Goal: Task Accomplishment & Management: Use online tool/utility

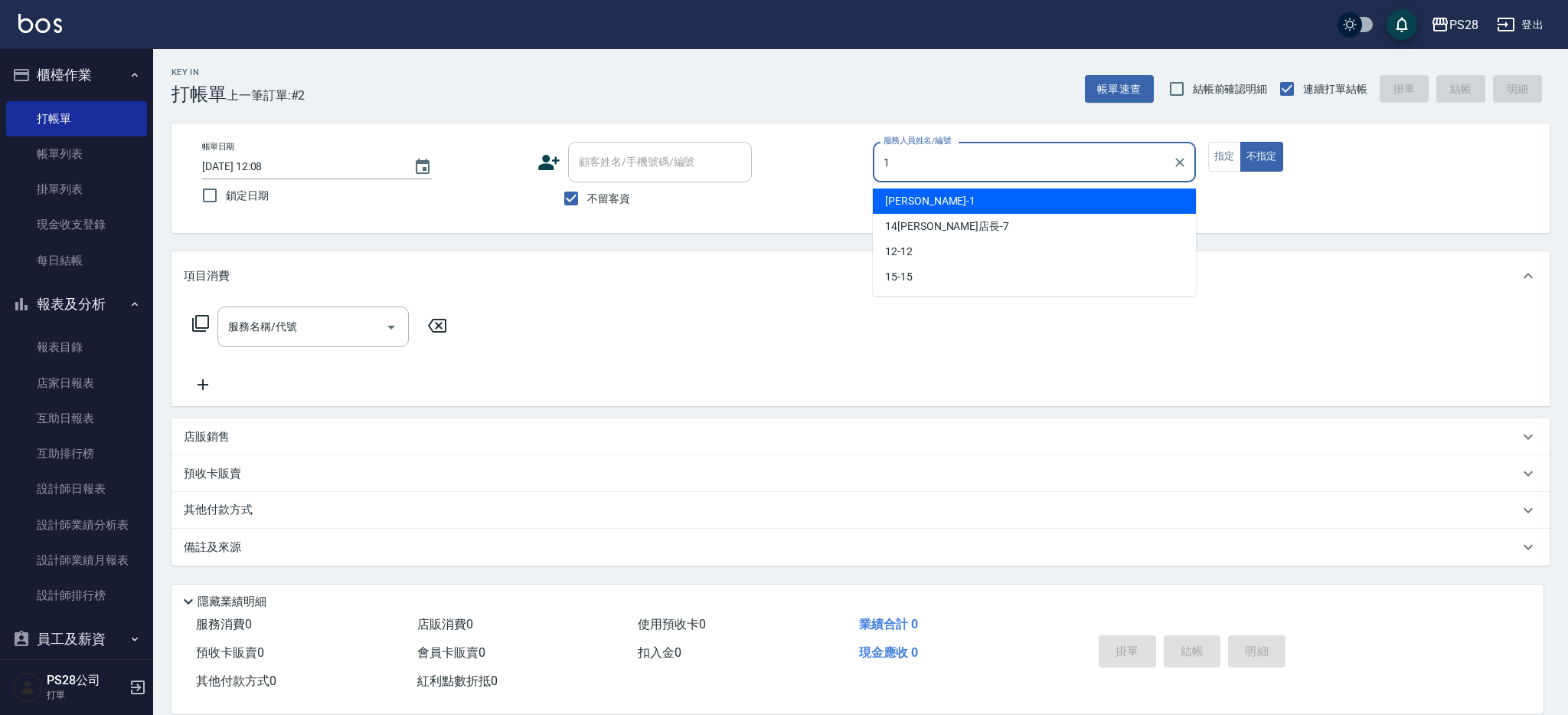
type input "[PERSON_NAME]-1"
type button "false"
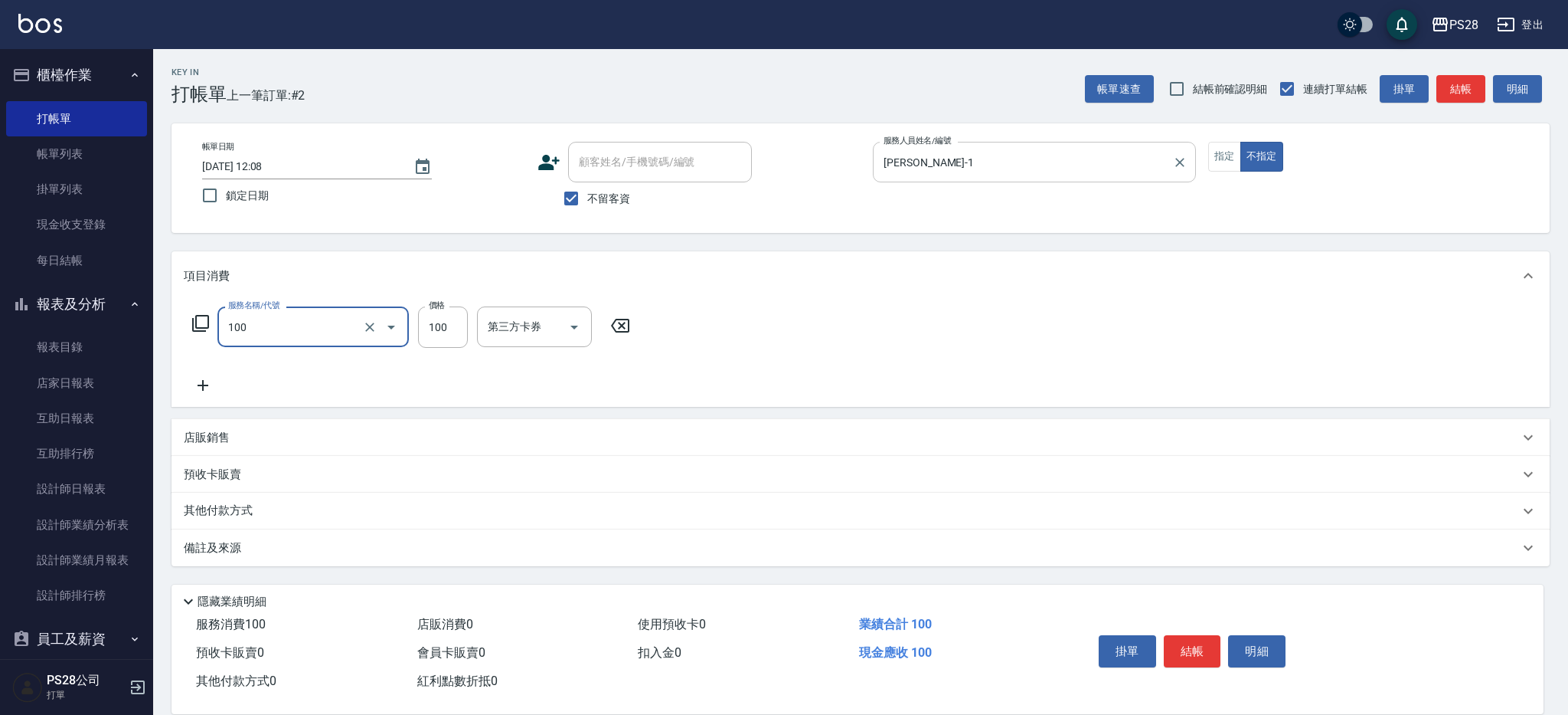
type input "洗髮(100)"
type input "34-34"
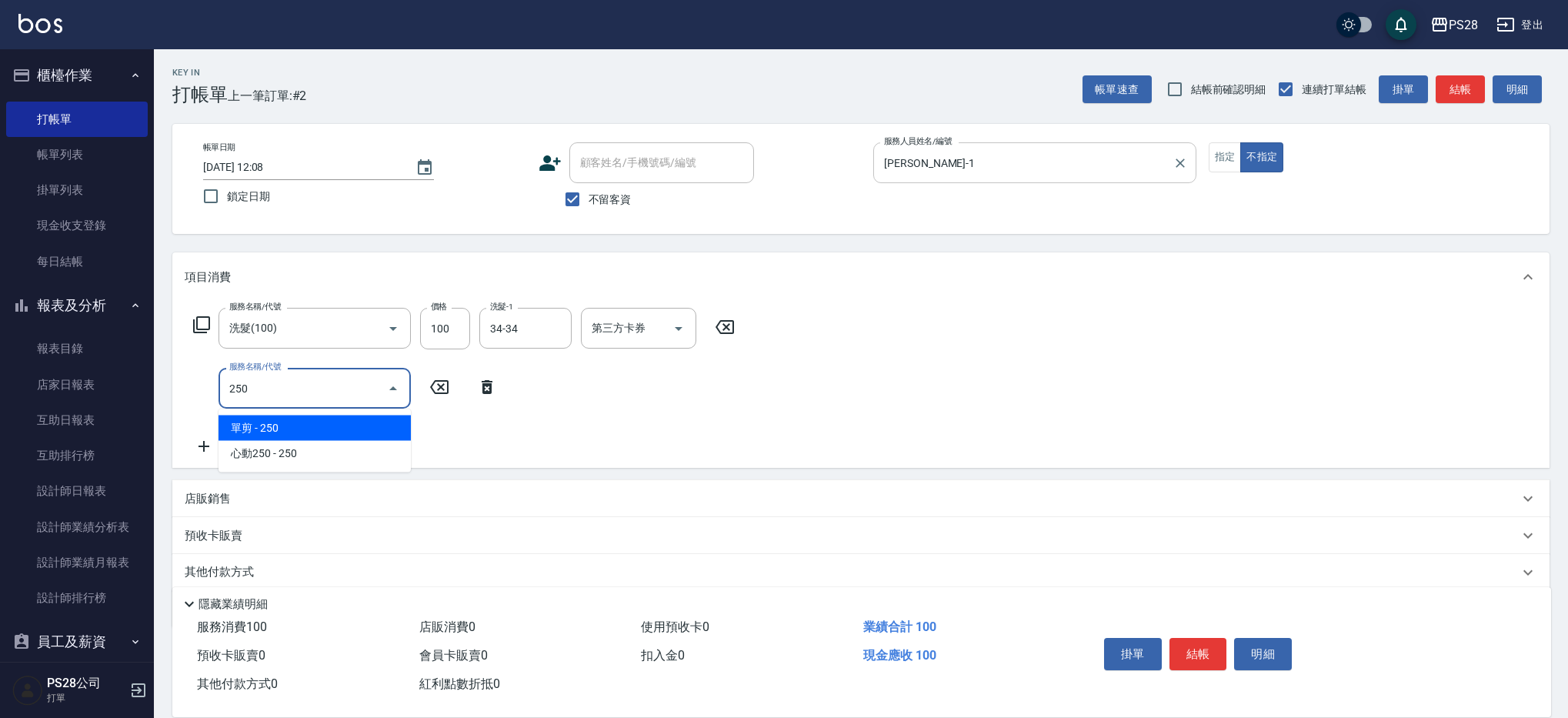
type input "單剪(250)"
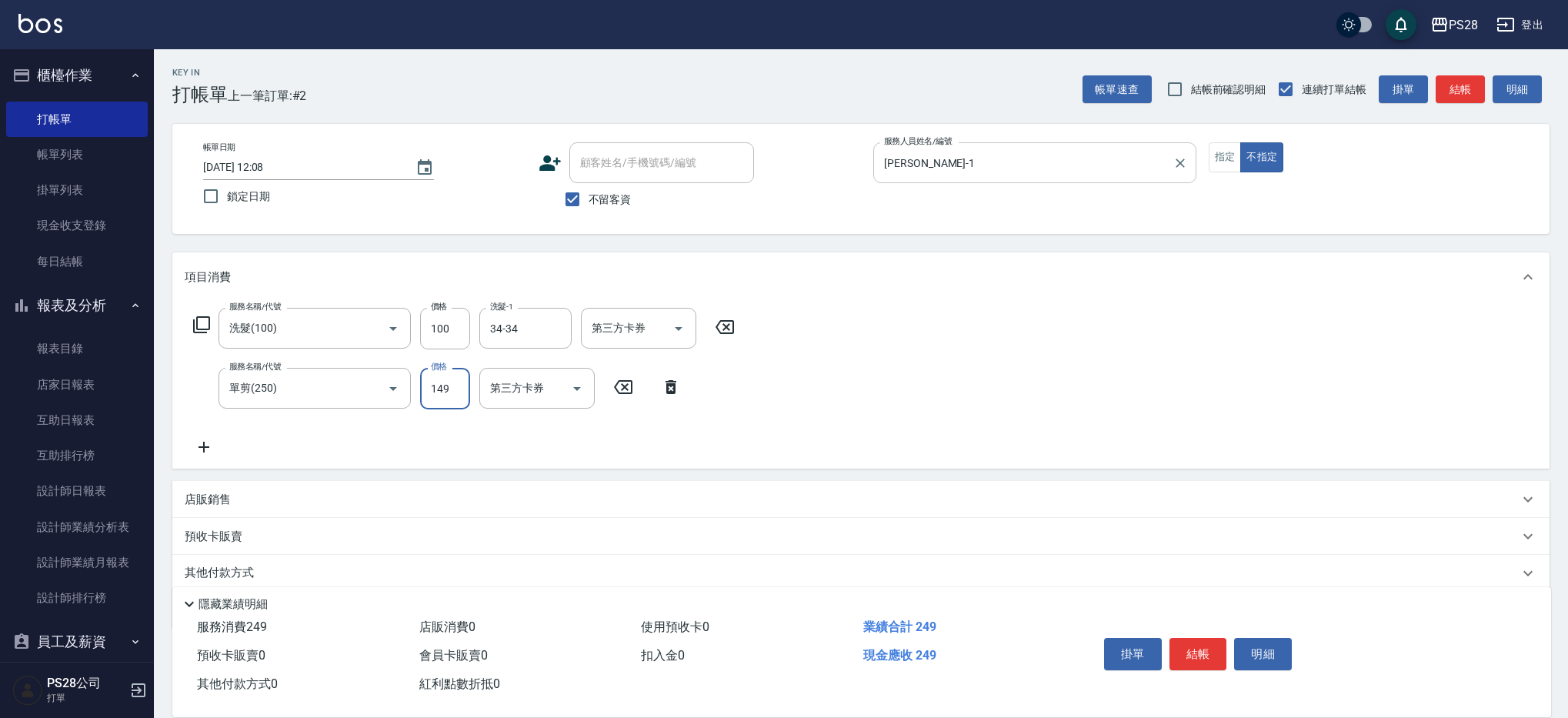
type input "149"
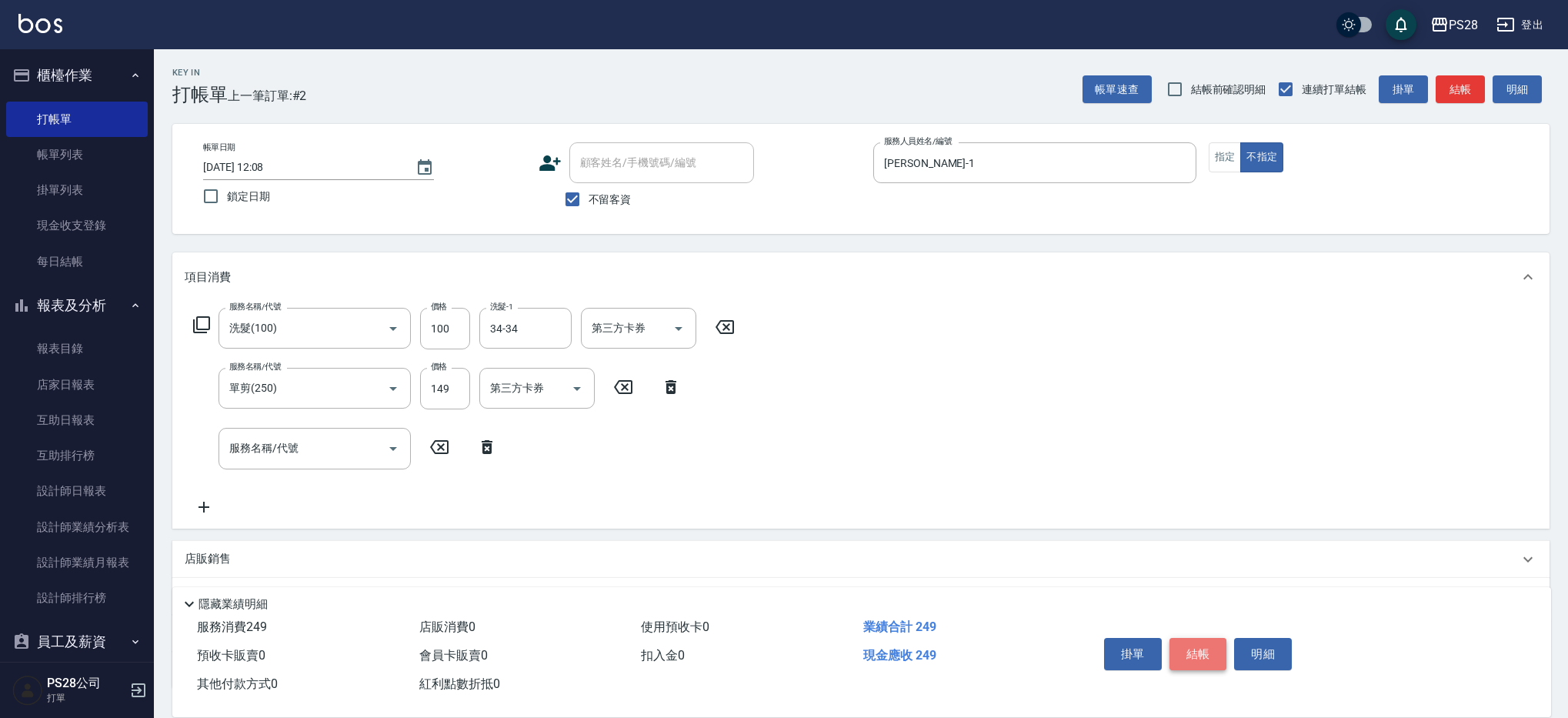
click at [1205, 658] on button "結帳" at bounding box center [1198, 654] width 57 height 32
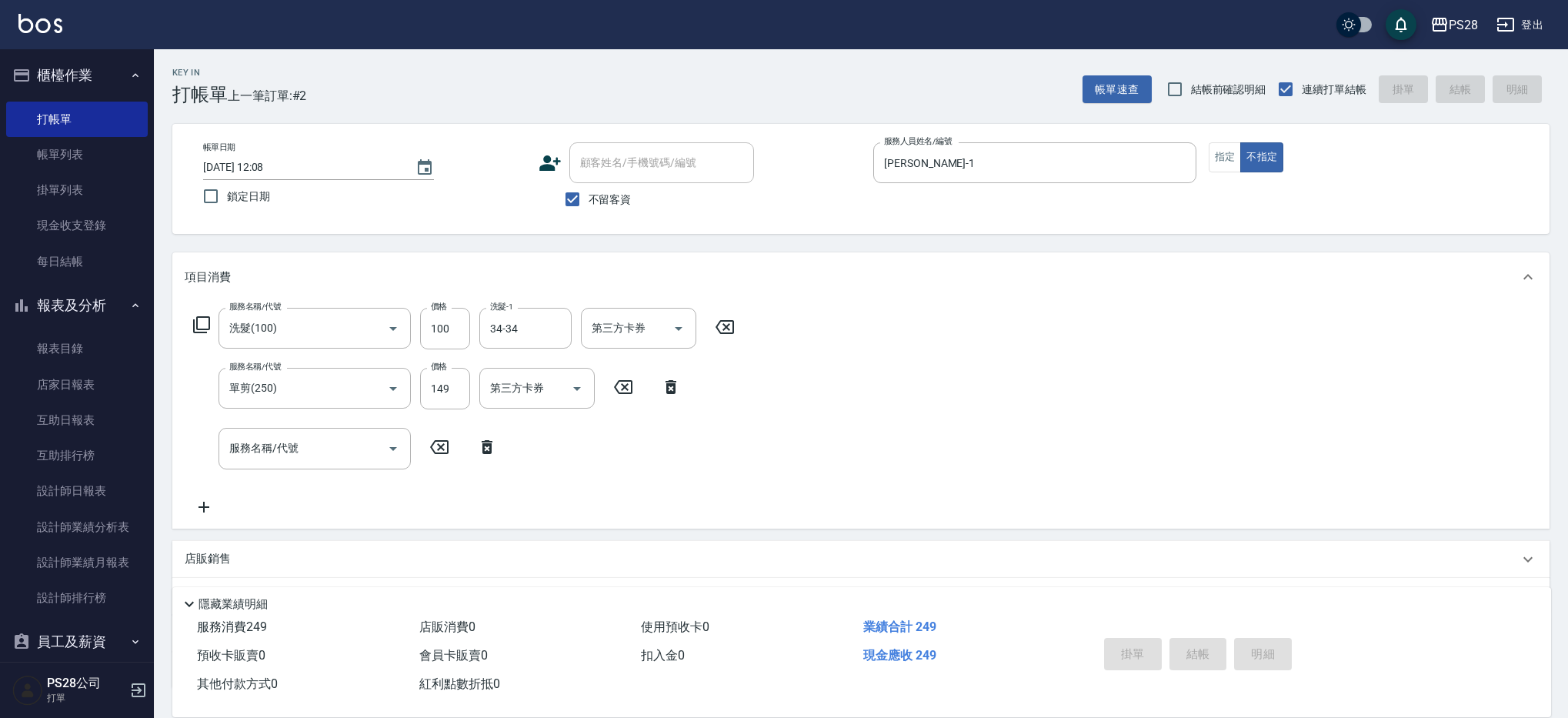
type input "[DATE] 13:14"
